Goal: Check status: Check status

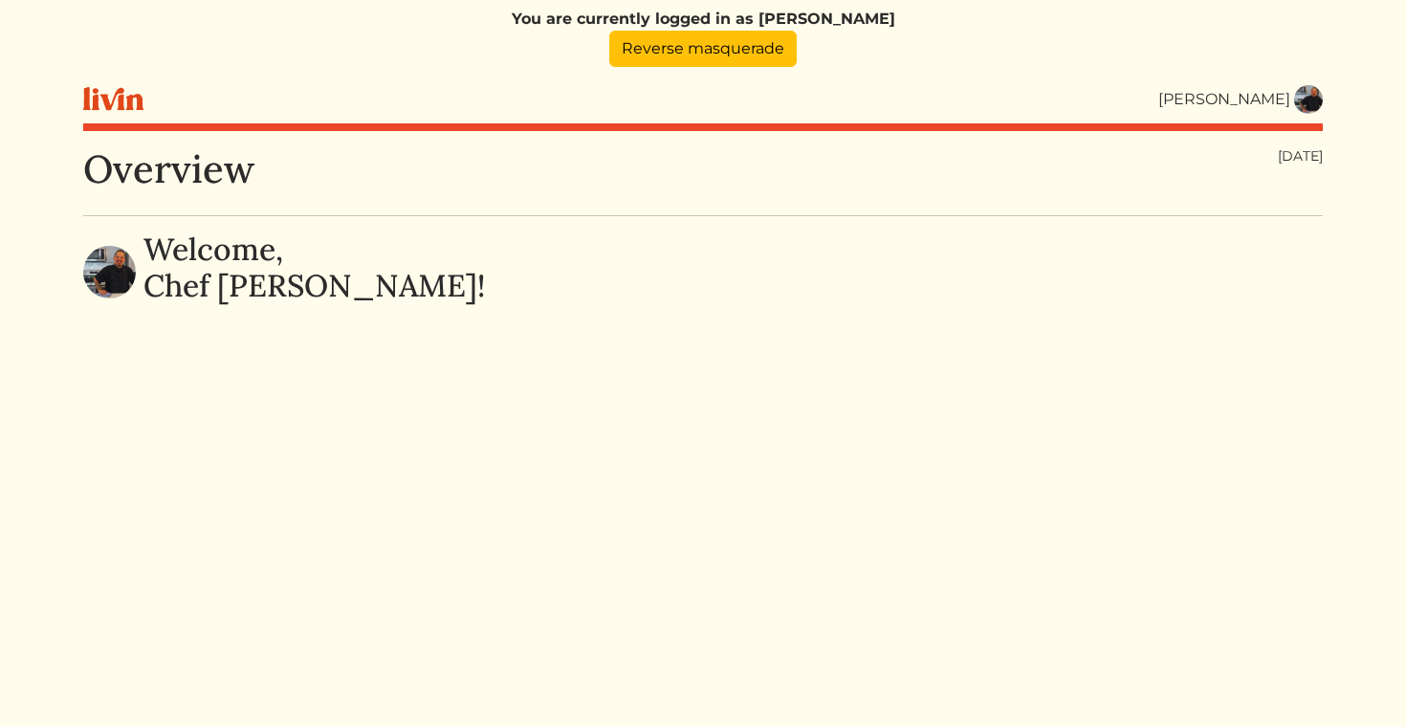
click at [1302, 91] on img at bounding box center [1308, 99] width 29 height 29
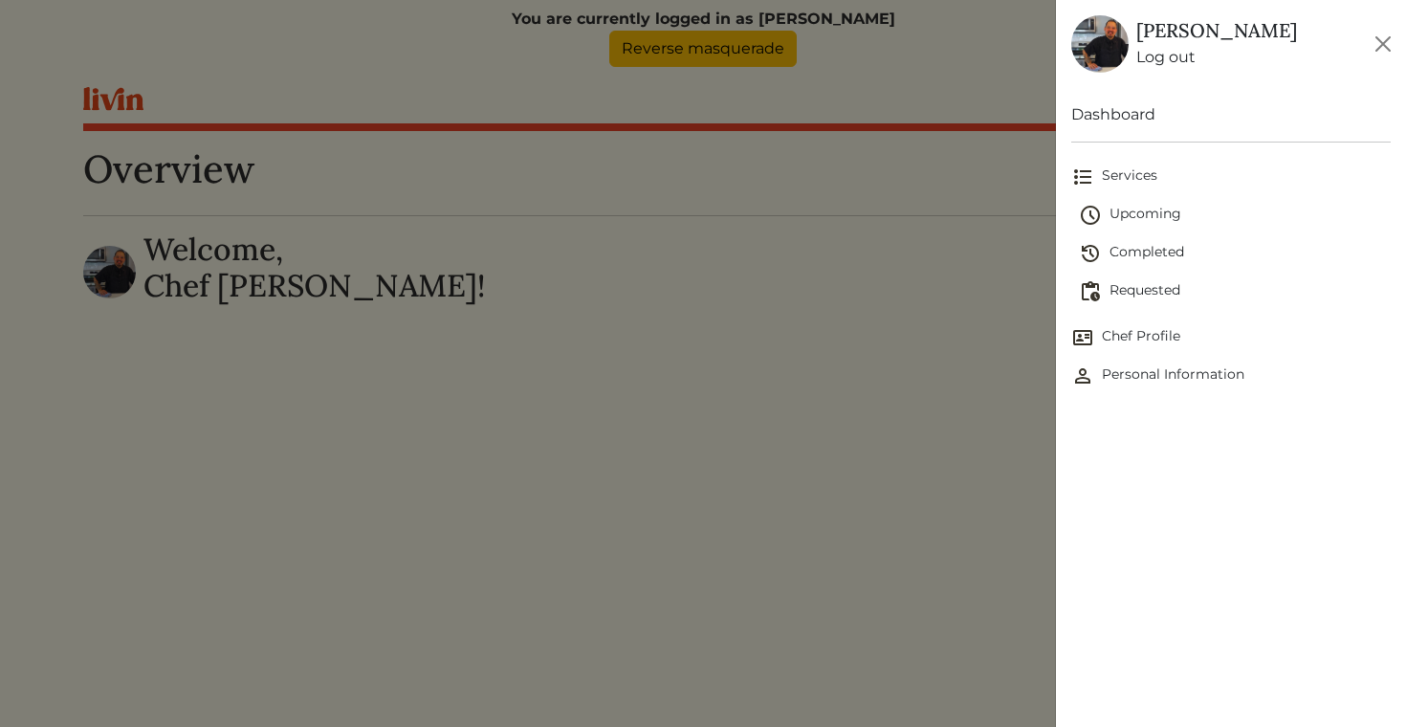
click at [1153, 248] on span "Completed" at bounding box center [1235, 253] width 313 height 23
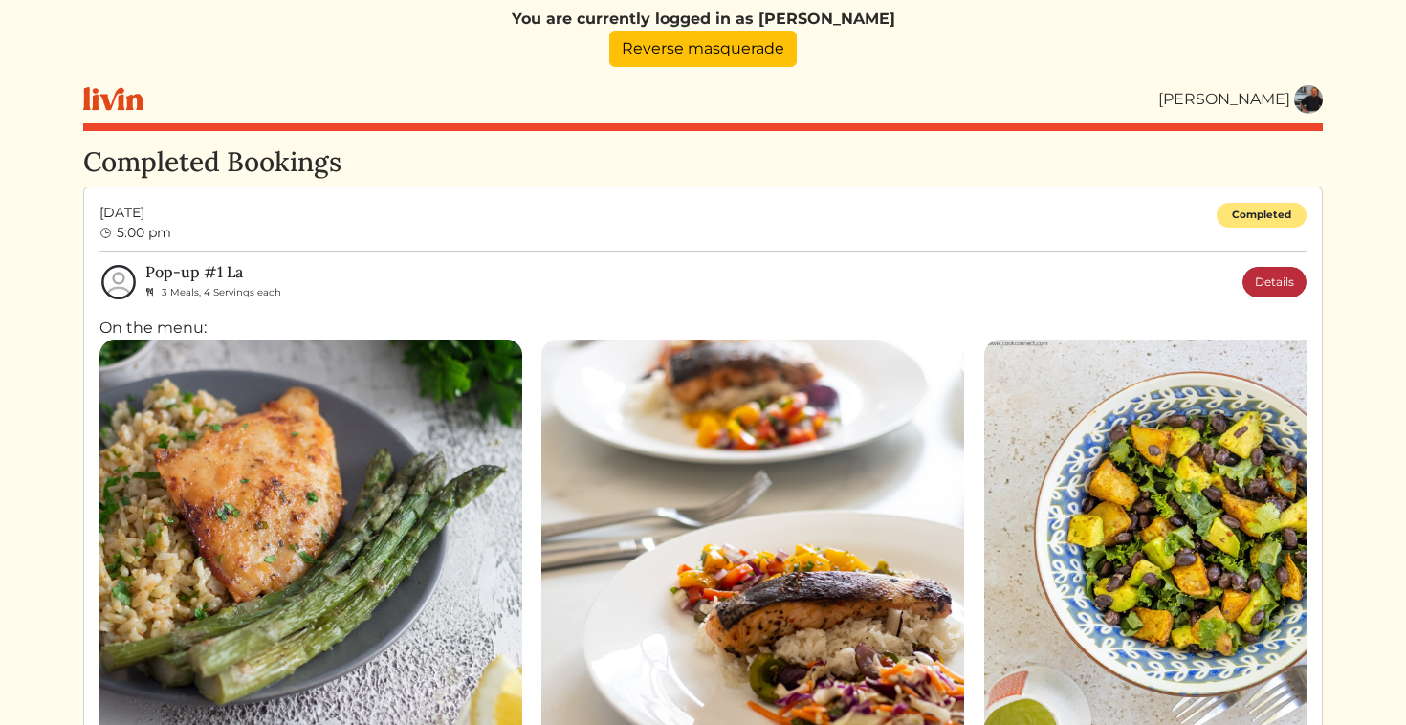
click at [1254, 287] on link "Details" at bounding box center [1274, 282] width 64 height 31
click at [1276, 279] on link "Details" at bounding box center [1274, 282] width 64 height 31
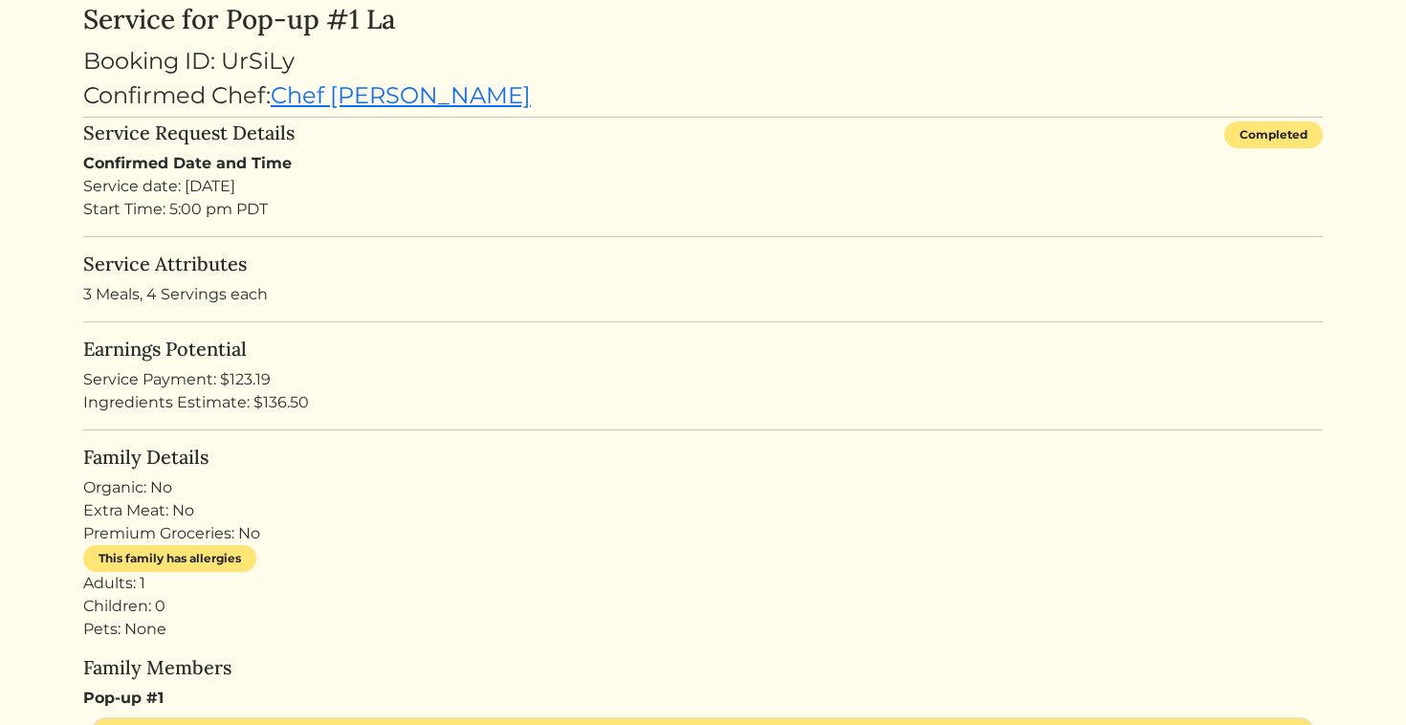
scroll to position [105, 0]
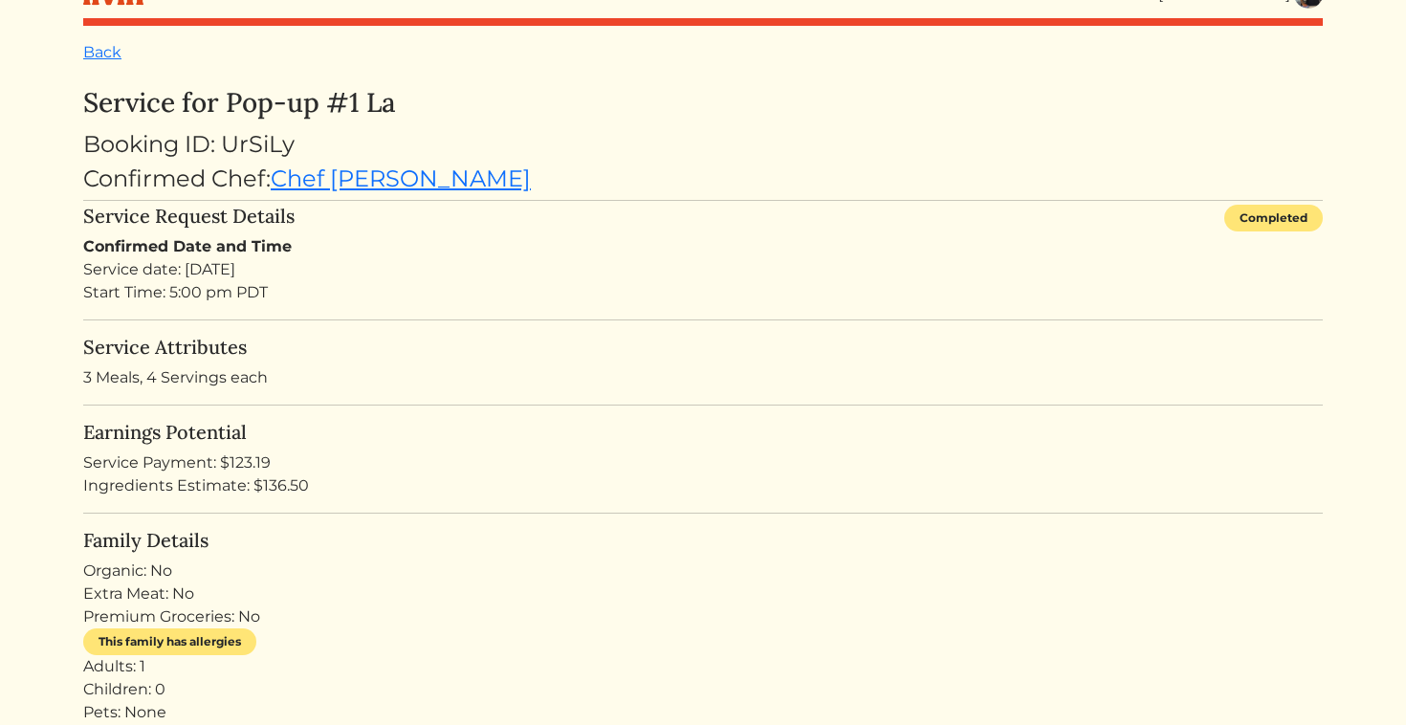
drag, startPoint x: 274, startPoint y: 462, endPoint x: 229, endPoint y: 462, distance: 44.9
click at [229, 462] on div "Service Payment: $123.19" at bounding box center [702, 462] width 1239 height 23
copy div "123.19"
click at [107, 47] on link "Back" at bounding box center [102, 52] width 38 height 18
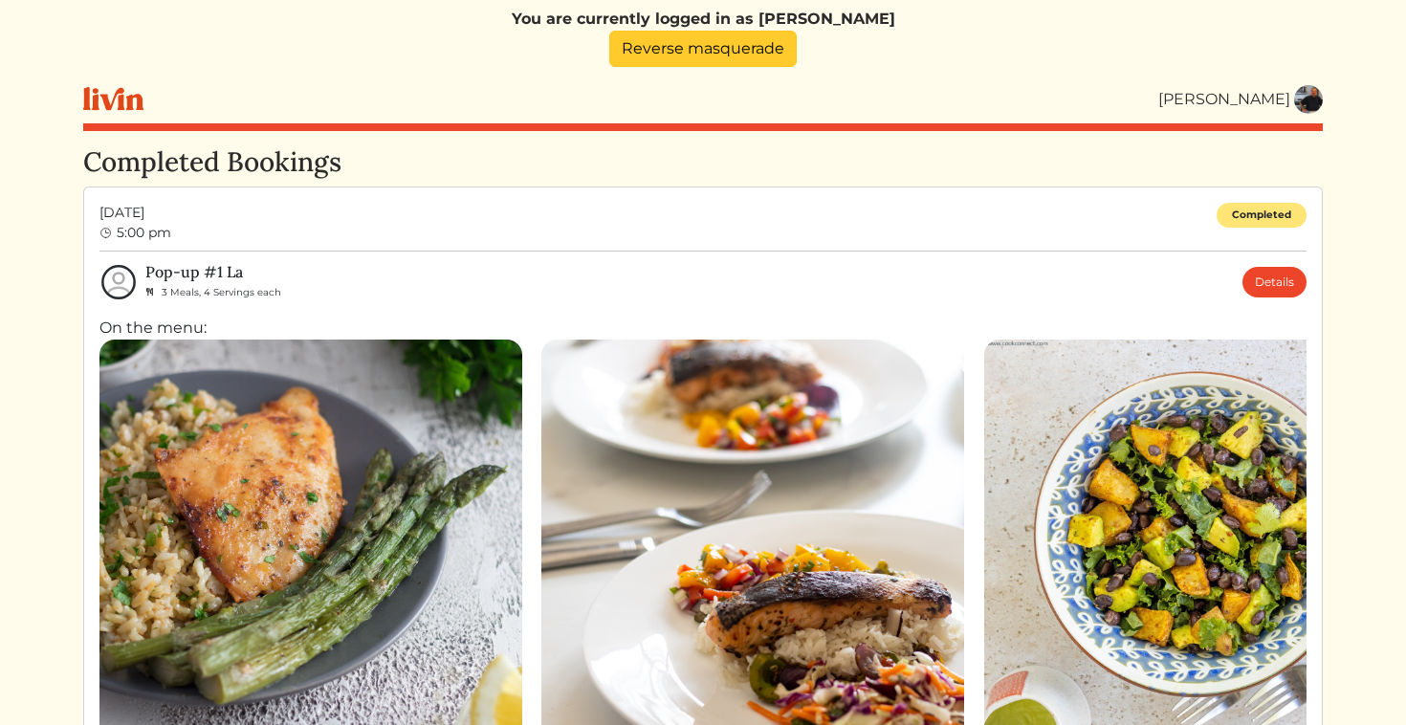
click at [751, 45] on link "Reverse masquerade" at bounding box center [702, 49] width 187 height 36
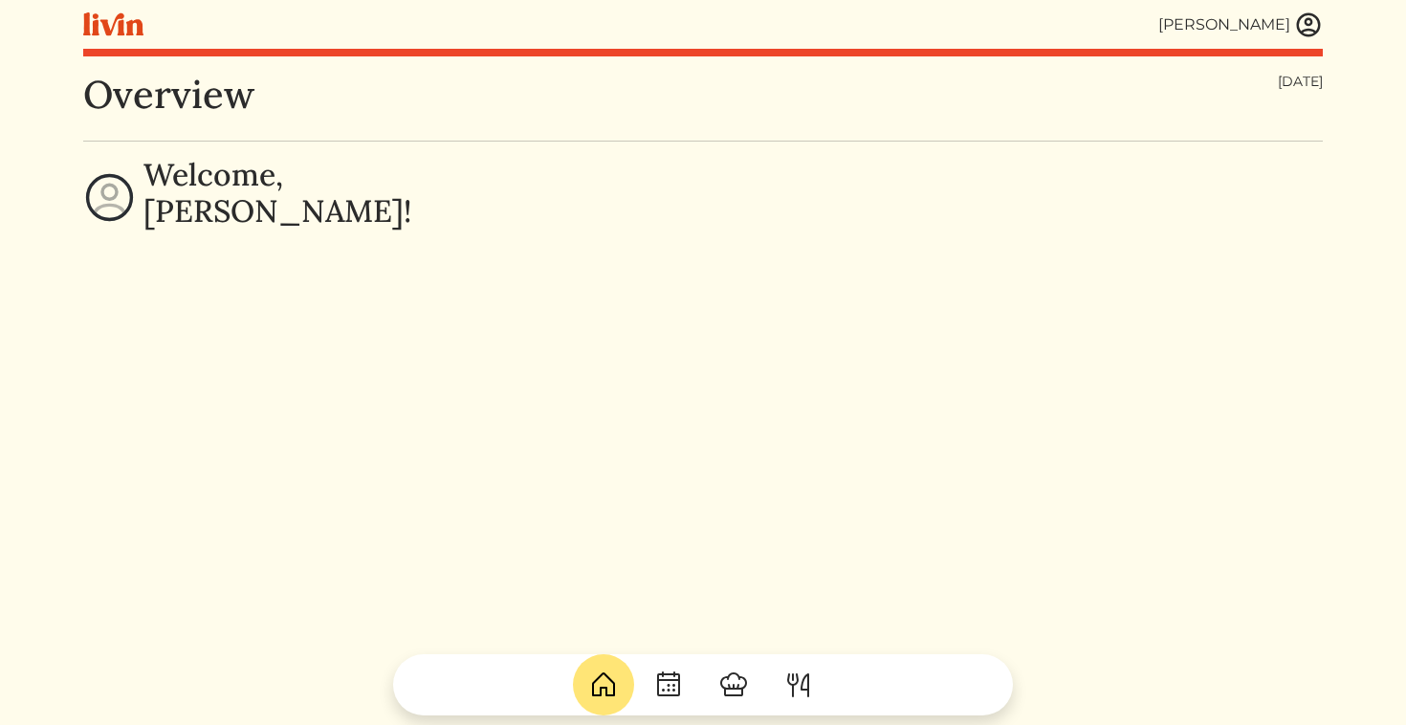
click at [1310, 14] on img at bounding box center [1308, 25] width 29 height 29
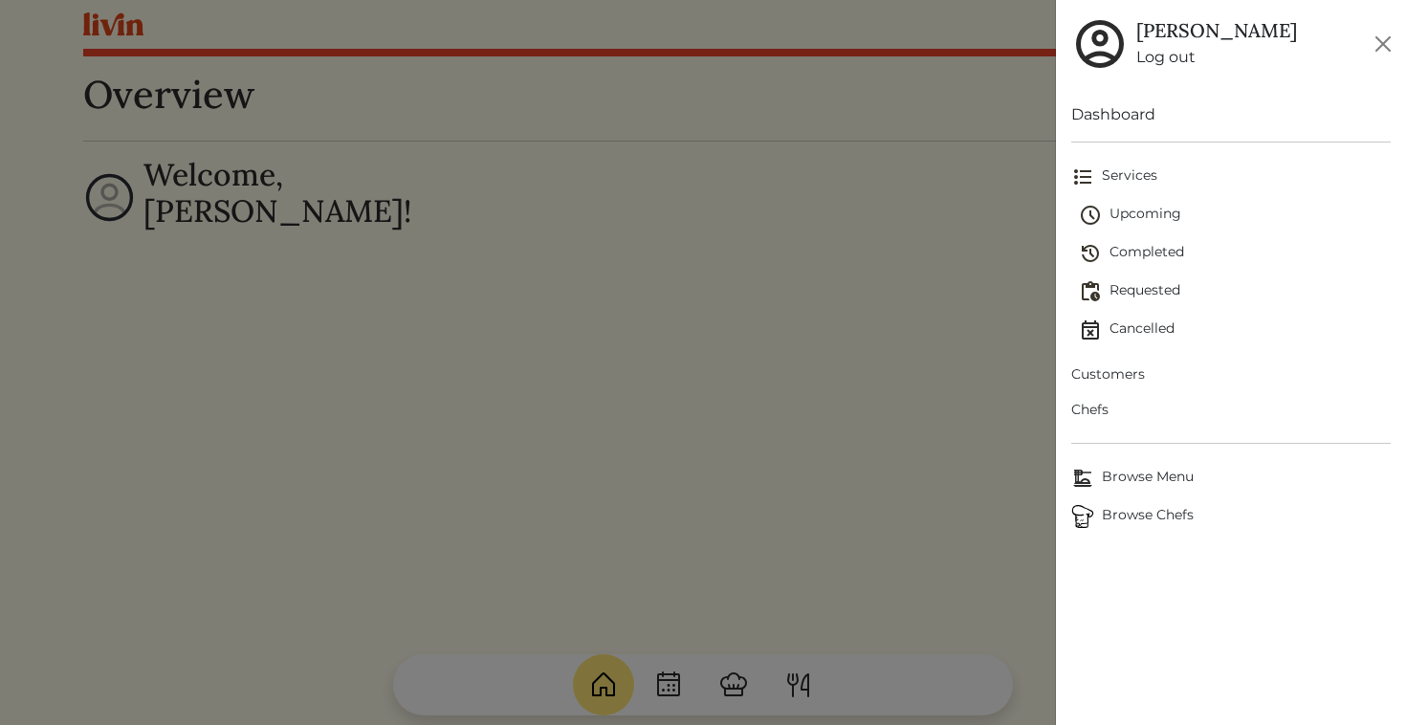
click at [1100, 404] on span "Chefs" at bounding box center [1231, 410] width 320 height 20
click at [1099, 413] on span "Chefs" at bounding box center [1231, 410] width 320 height 20
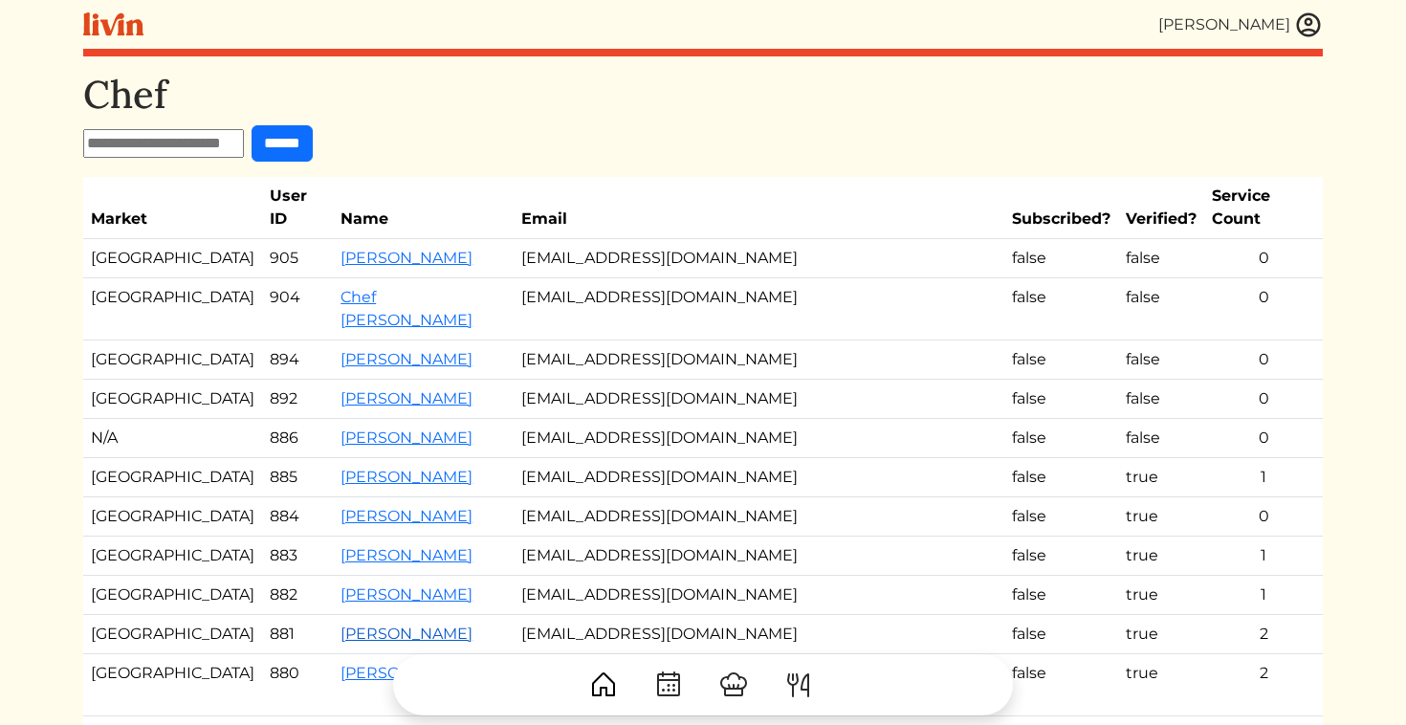
click at [377, 624] on link "[PERSON_NAME]" at bounding box center [406, 633] width 132 height 18
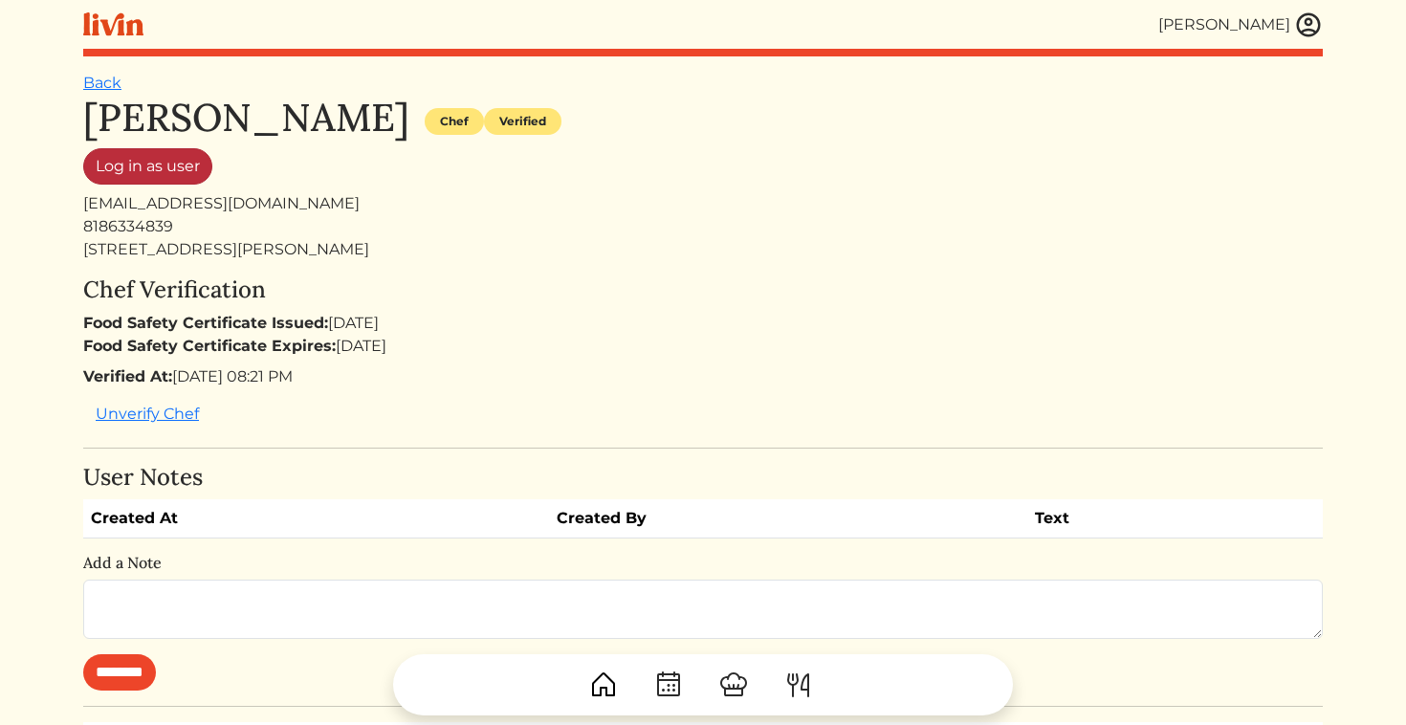
click at [164, 180] on link "Log in as user" at bounding box center [147, 166] width 129 height 36
